Goal: Information Seeking & Learning: Learn about a topic

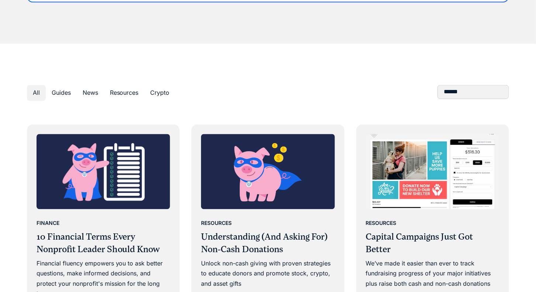
scroll to position [341, 0]
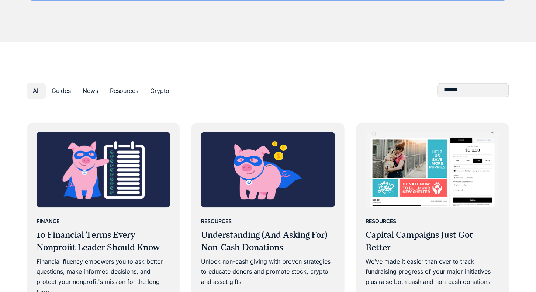
click at [228, 174] on img at bounding box center [268, 169] width 134 height 75
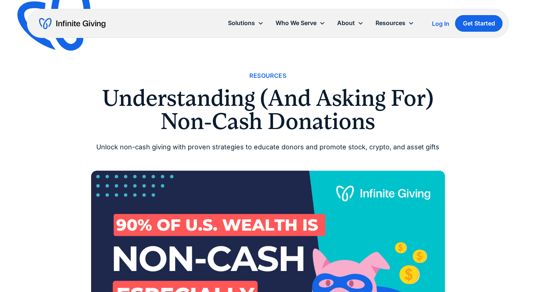
click at [264, 203] on img at bounding box center [268, 270] width 354 height 199
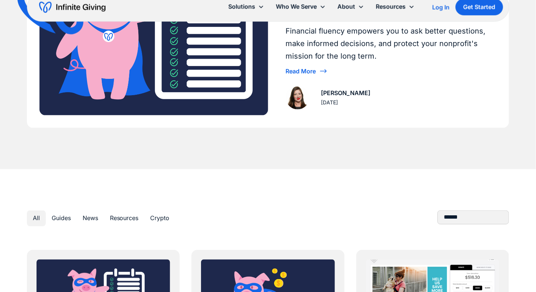
scroll to position [372, 0]
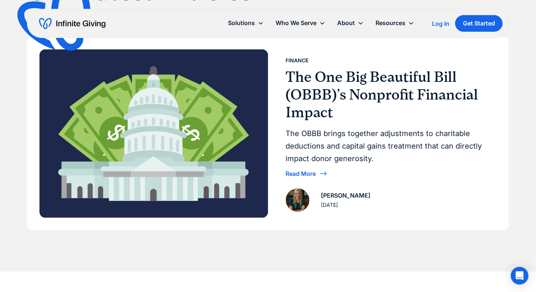
scroll to position [83, 0]
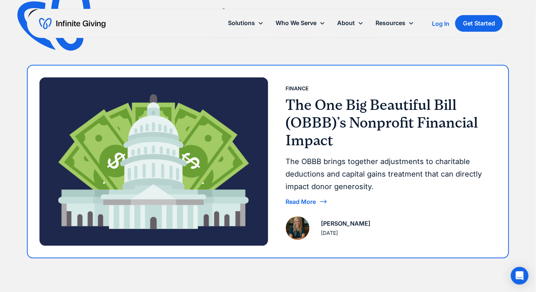
click at [221, 99] on img at bounding box center [153, 161] width 229 height 169
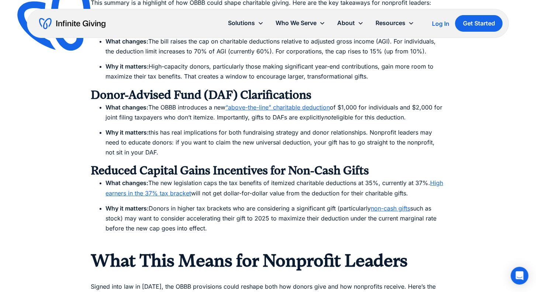
scroll to position [704, 0]
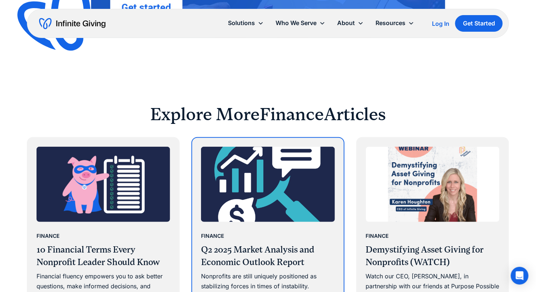
scroll to position [1737, 0]
